Goal: Find specific page/section: Find specific page/section

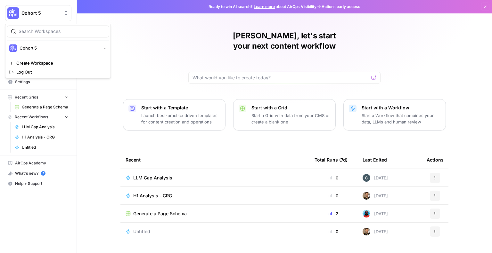
click at [63, 11] on icon "Workspace: Cohort 5" at bounding box center [66, 13] width 6 height 6
click at [143, 175] on span "LLM Gap Analysis" at bounding box center [152, 178] width 39 height 6
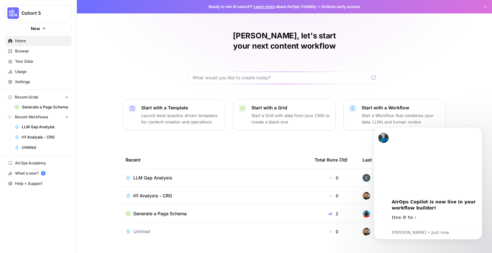
click at [105, 192] on div "[PERSON_NAME], let's start your next content workflow Start with a Template Lau…" at bounding box center [284, 126] width 415 height 253
click at [467, 93] on div "[PERSON_NAME], let's start your next content workflow Start with a Template Lau…" at bounding box center [284, 126] width 415 height 253
click at [480, 130] on icon "Dismiss notification" at bounding box center [481, 129] width 4 height 4
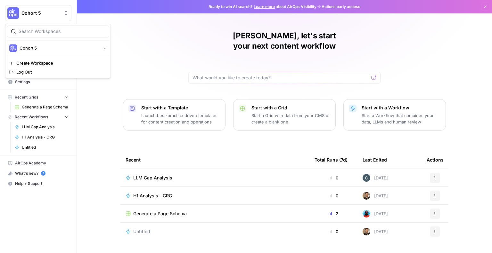
click at [51, 16] on span "Cohort 5" at bounding box center [40, 13] width 39 height 6
click at [87, 145] on div "[PERSON_NAME], let's start your next content workflow Start with a Template Lau…" at bounding box center [284, 126] width 415 height 253
click at [17, 213] on div "Cohort 5 New Home Browse Your Data Usage Settings Recent Grids Generate a Page …" at bounding box center [38, 126] width 77 height 253
click at [64, 13] on icon "Workspace: Cohort 5" at bounding box center [66, 13] width 6 height 6
